Goal: Transaction & Acquisition: Purchase product/service

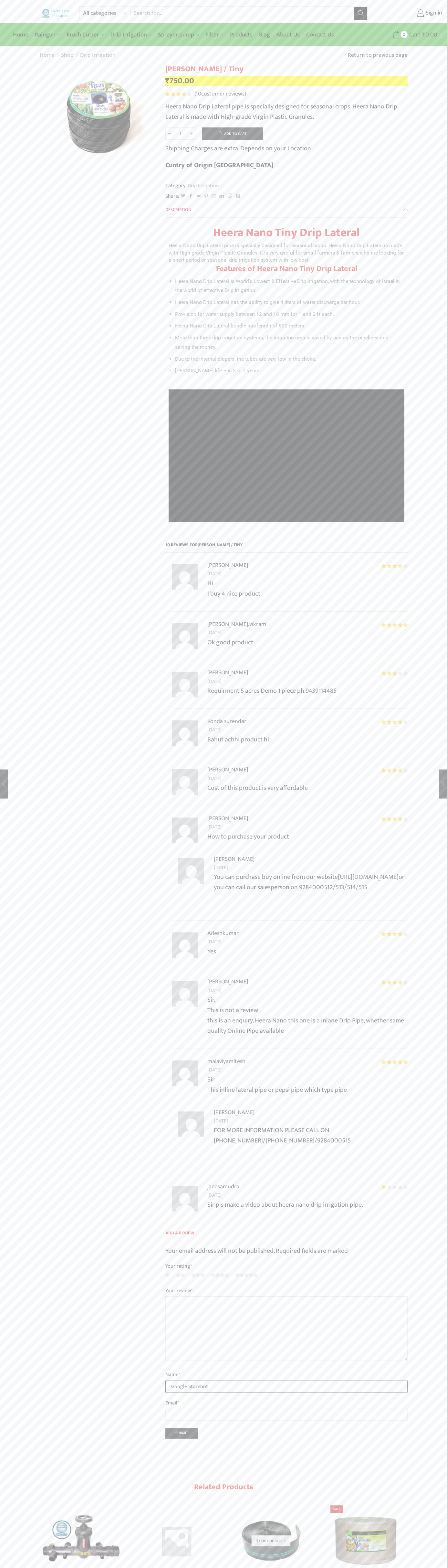
type input "Google Storebot"
click at [233, 133] on button "Add to cart" at bounding box center [232, 133] width 62 height 13
click at [407, 35] on span "Cart" at bounding box center [407, 35] width 13 height 9
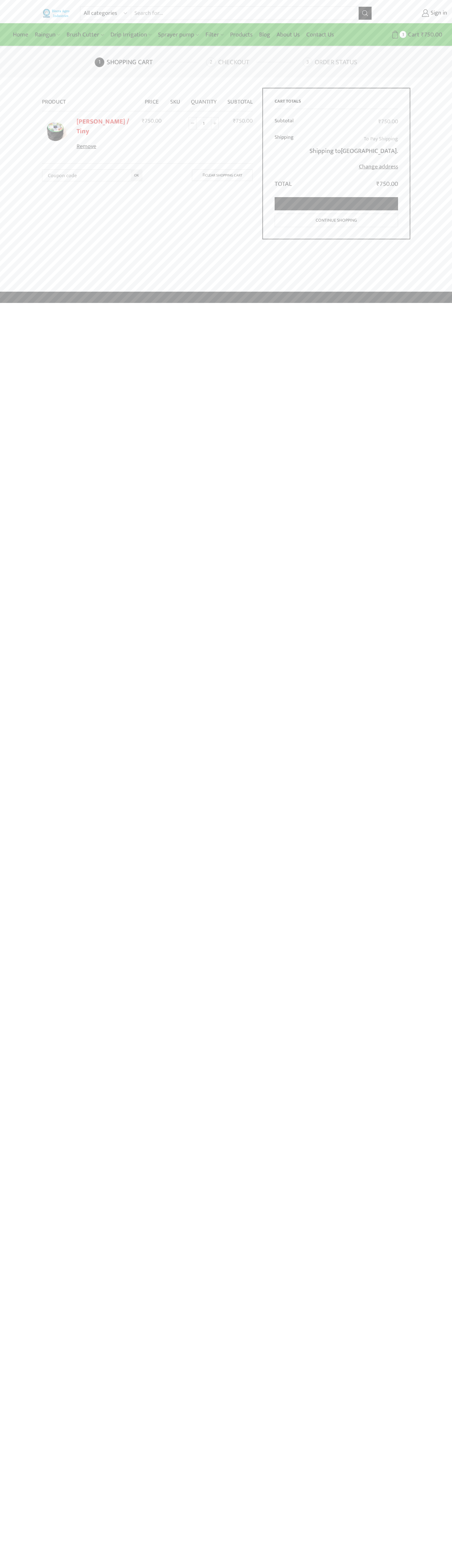
click at [336, 204] on link "Proceed to checkout" at bounding box center [336, 204] width 123 height 13
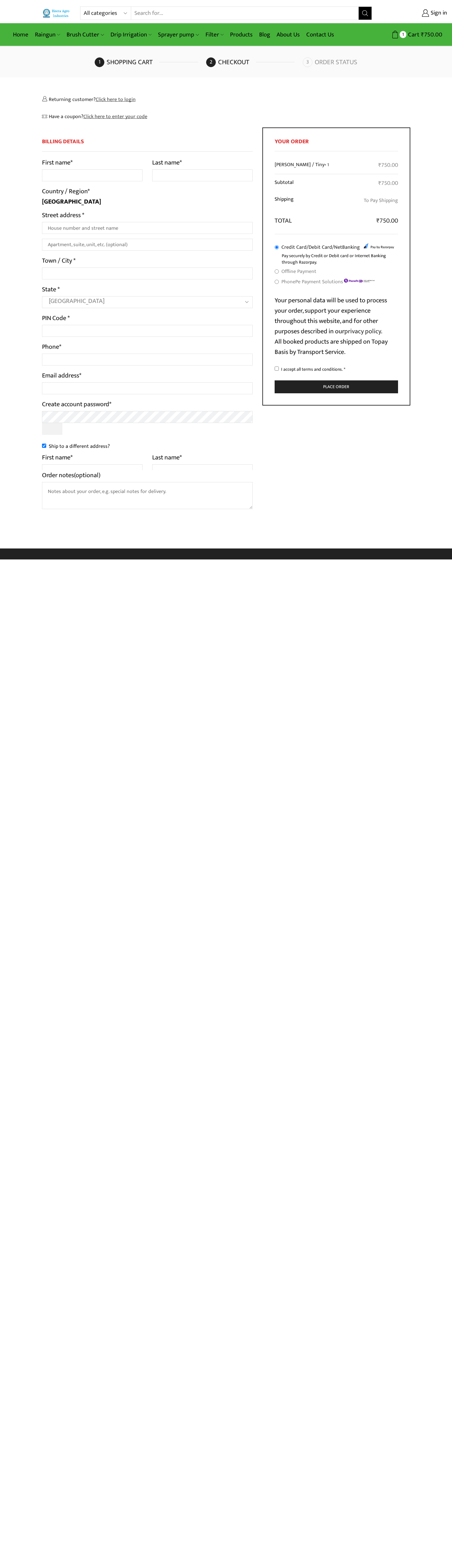
select select "MH"
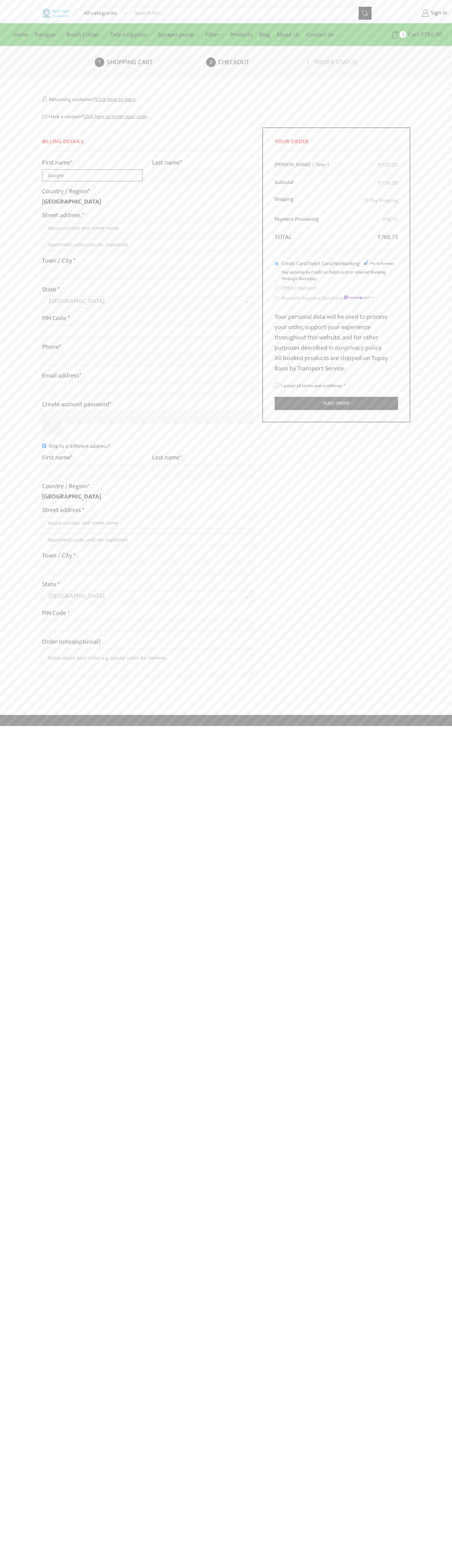
type input "Google"
type input "Storebot"
type input "1600 Amphitheatre Parkway"
type input "First floor"
type input "mountain view"
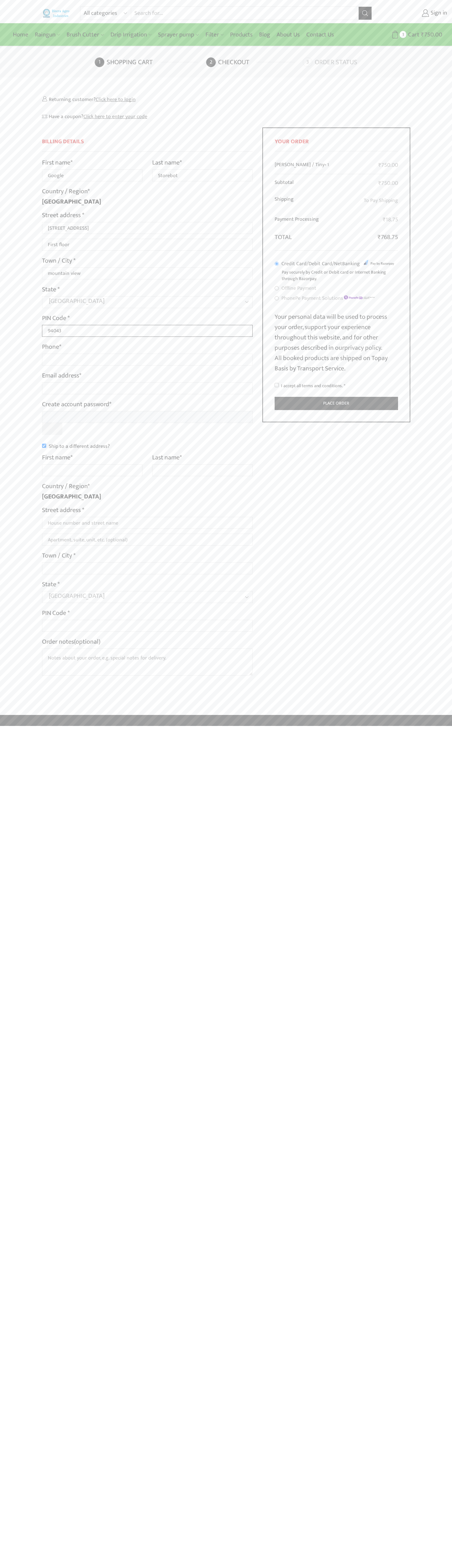
type input "94043"
type input "08067218000"
type input "johnsmith006@storebotmail.joonix.net"
click at [44, 446] on input "Ship to a different address?" at bounding box center [44, 446] width 4 height 4
checkbox input "false"
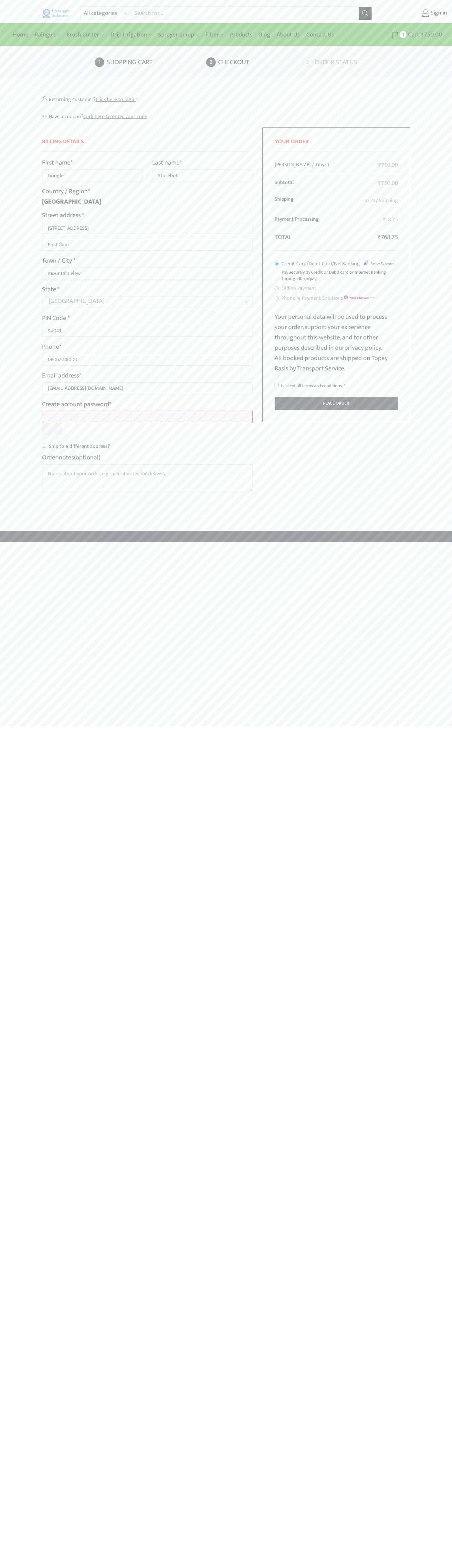
click at [277, 385] on input "I accept all terms and conditions. *" at bounding box center [277, 385] width 4 height 4
checkbox input "true"
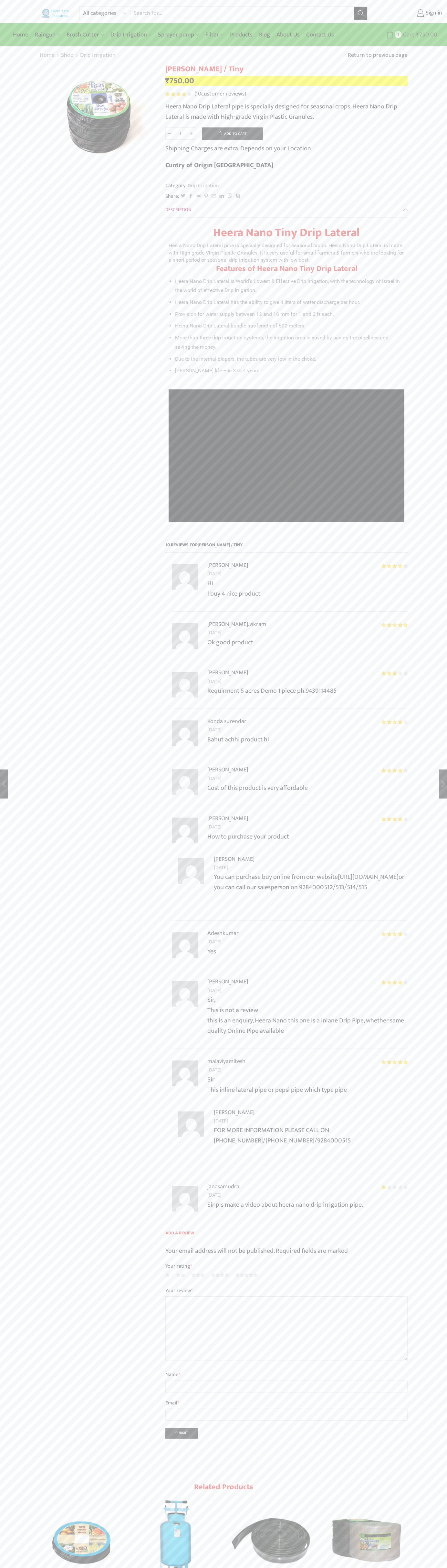
click at [406, 35] on span "Cart" at bounding box center [407, 35] width 13 height 9
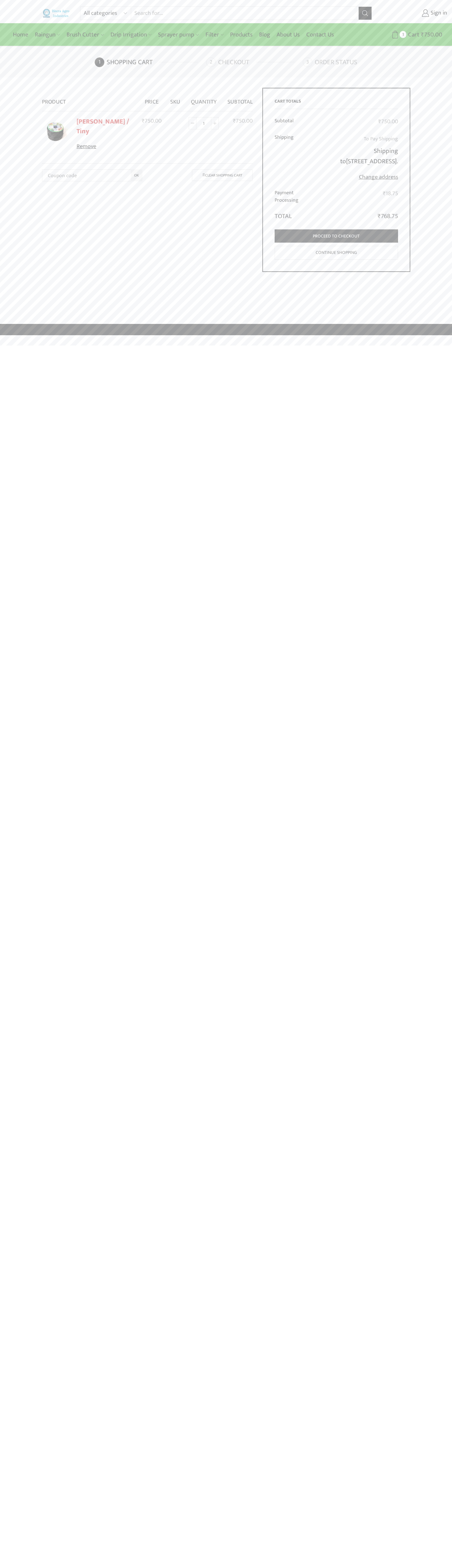
click at [104, 142] on link "Remove" at bounding box center [105, 147] width 57 height 9
